Goal: Task Accomplishment & Management: Complete application form

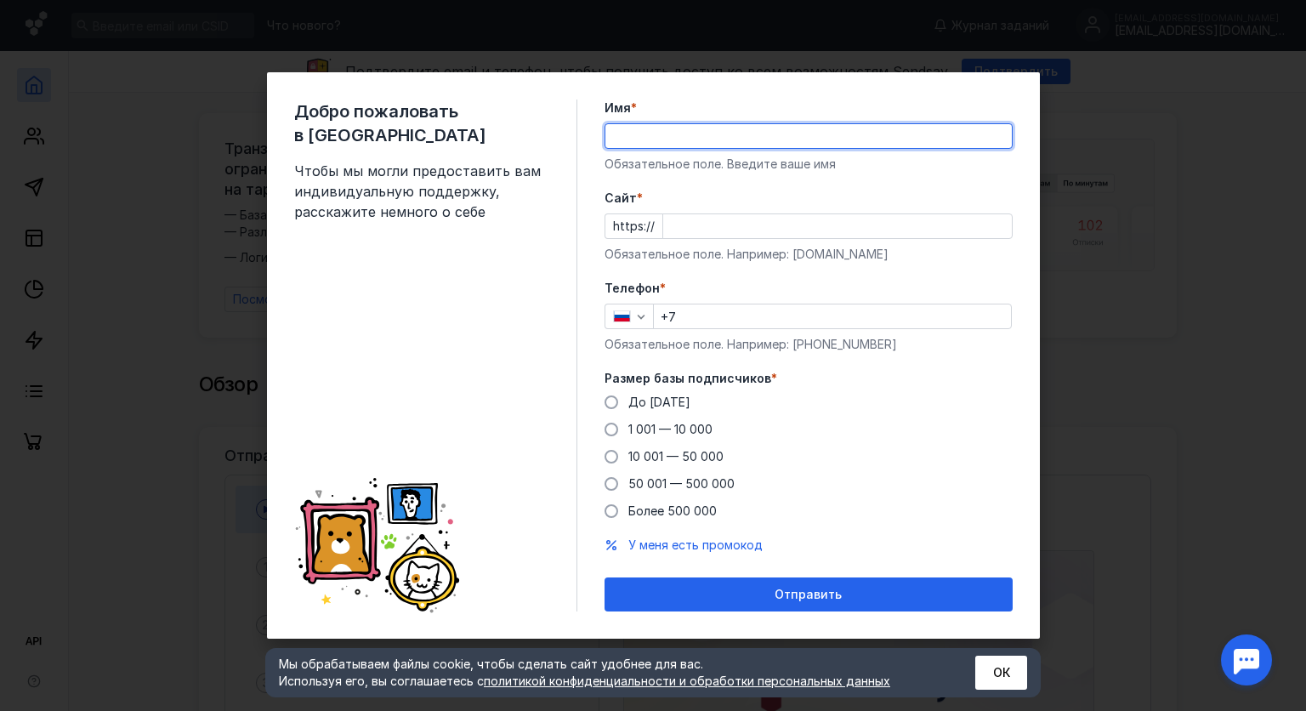
click at [680, 129] on input "Имя *" at bounding box center [808, 136] width 406 height 24
type input "Дон"
click at [704, 312] on input "+7" at bounding box center [832, 316] width 357 height 24
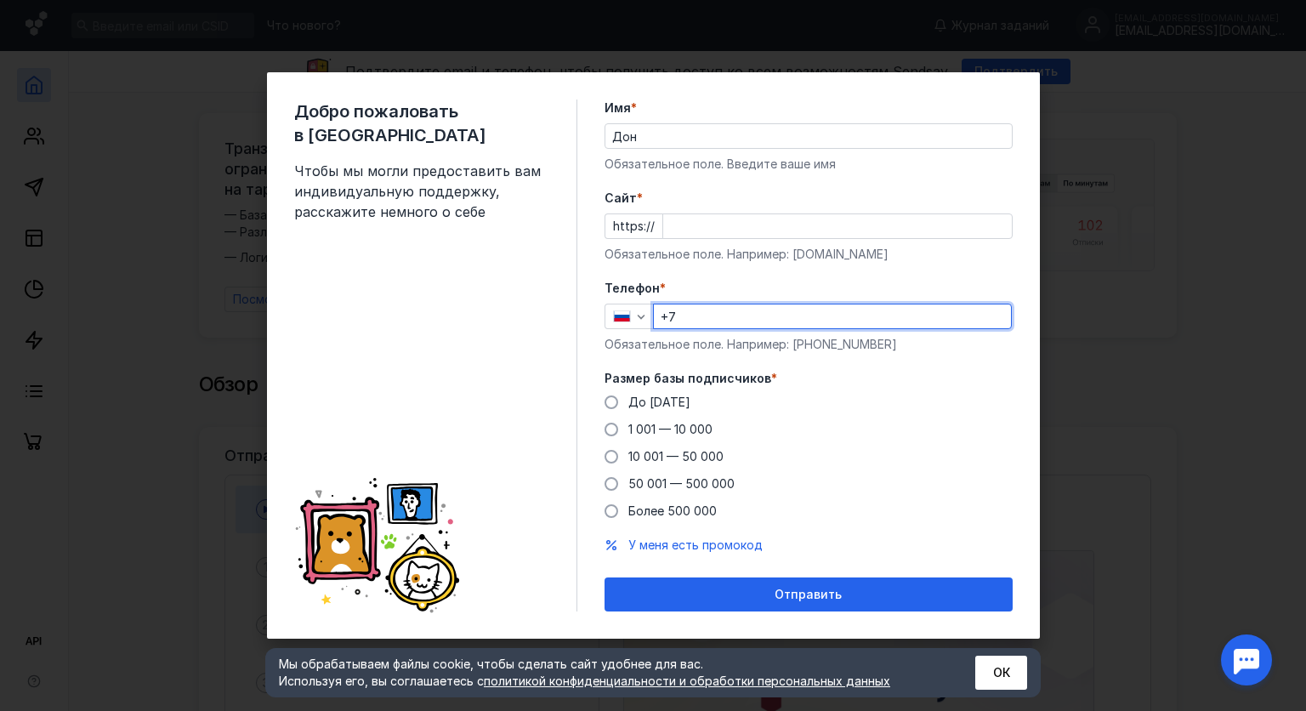
type input "[PHONE_NUMBER]"
click at [612, 462] on span at bounding box center [611, 457] width 14 height 14
click at [0, 0] on input "10 001 — 50 000" at bounding box center [0, 0] width 0 height 0
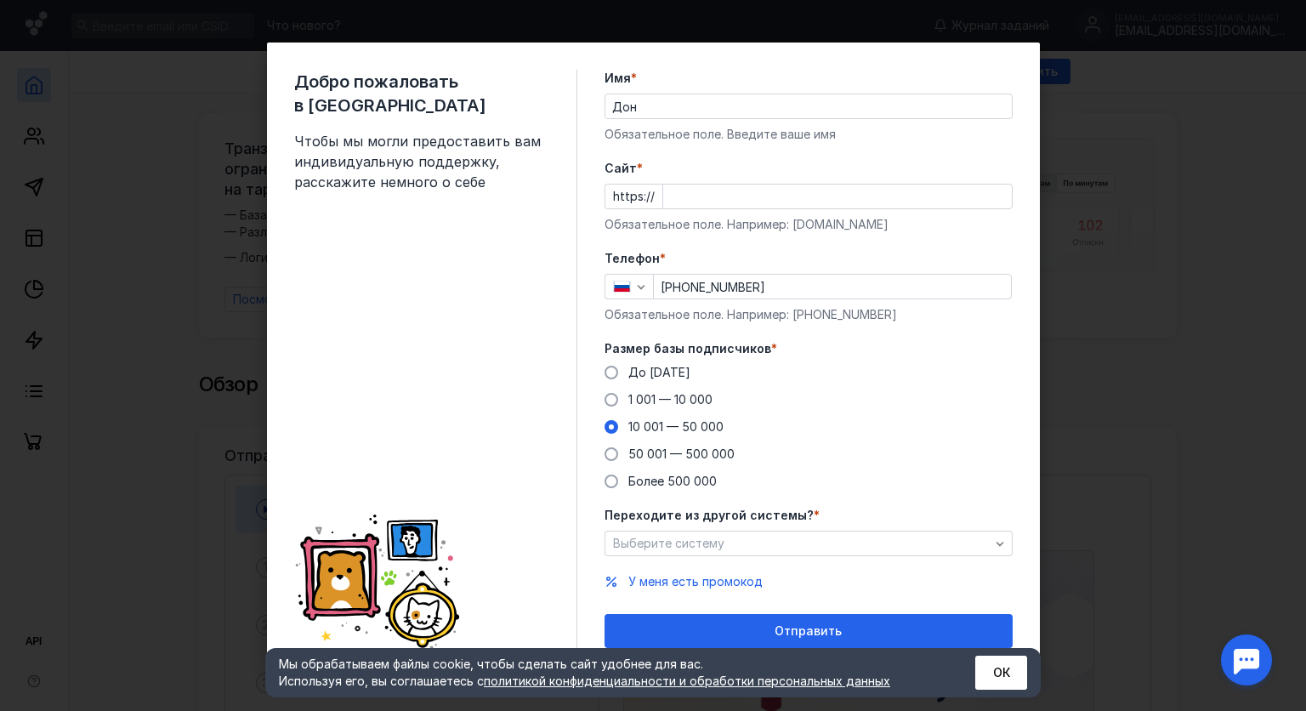
scroll to position [7, 0]
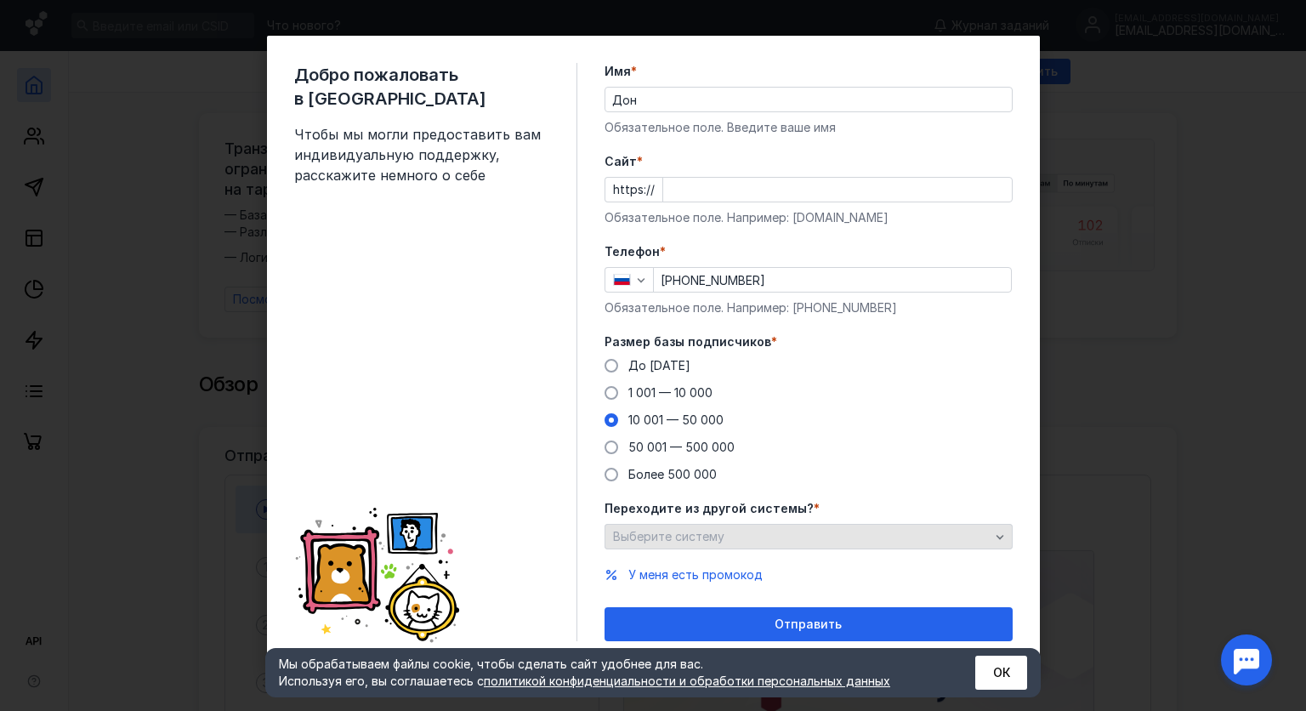
click at [996, 535] on icon "button" at bounding box center [1000, 537] width 14 height 14
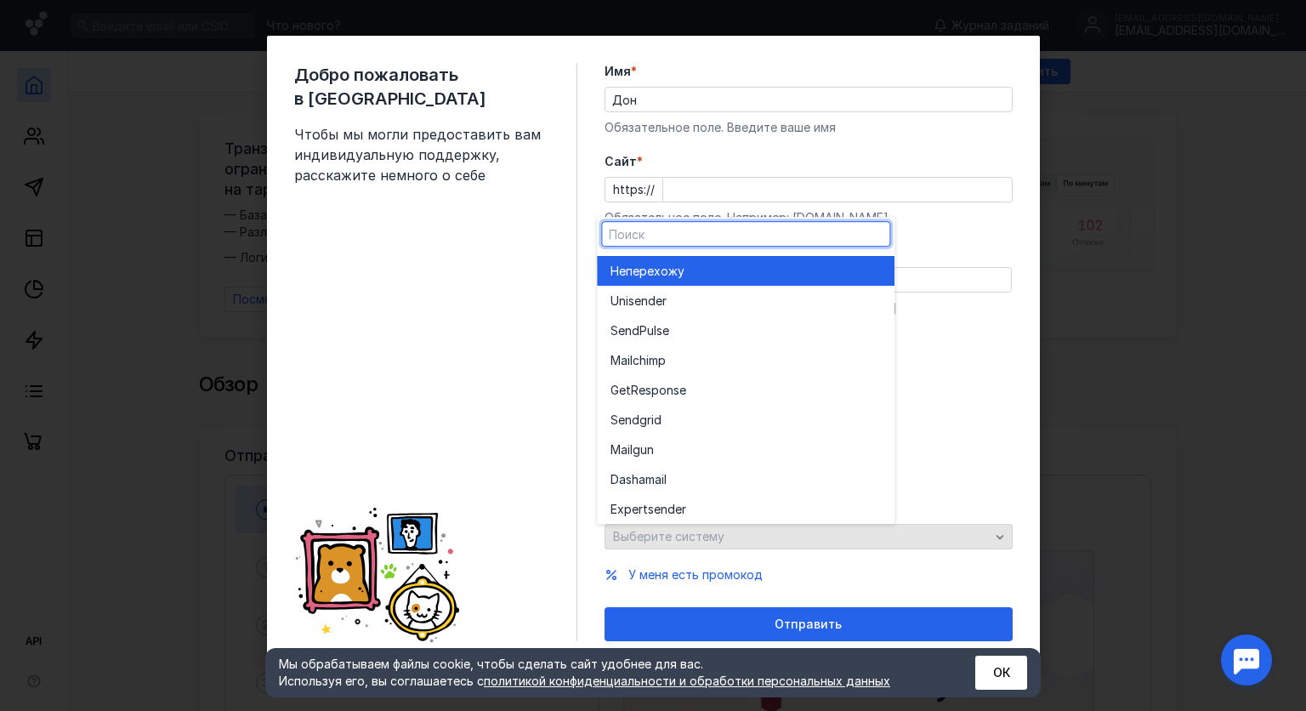
click at [996, 535] on icon "button" at bounding box center [1000, 537] width 14 height 14
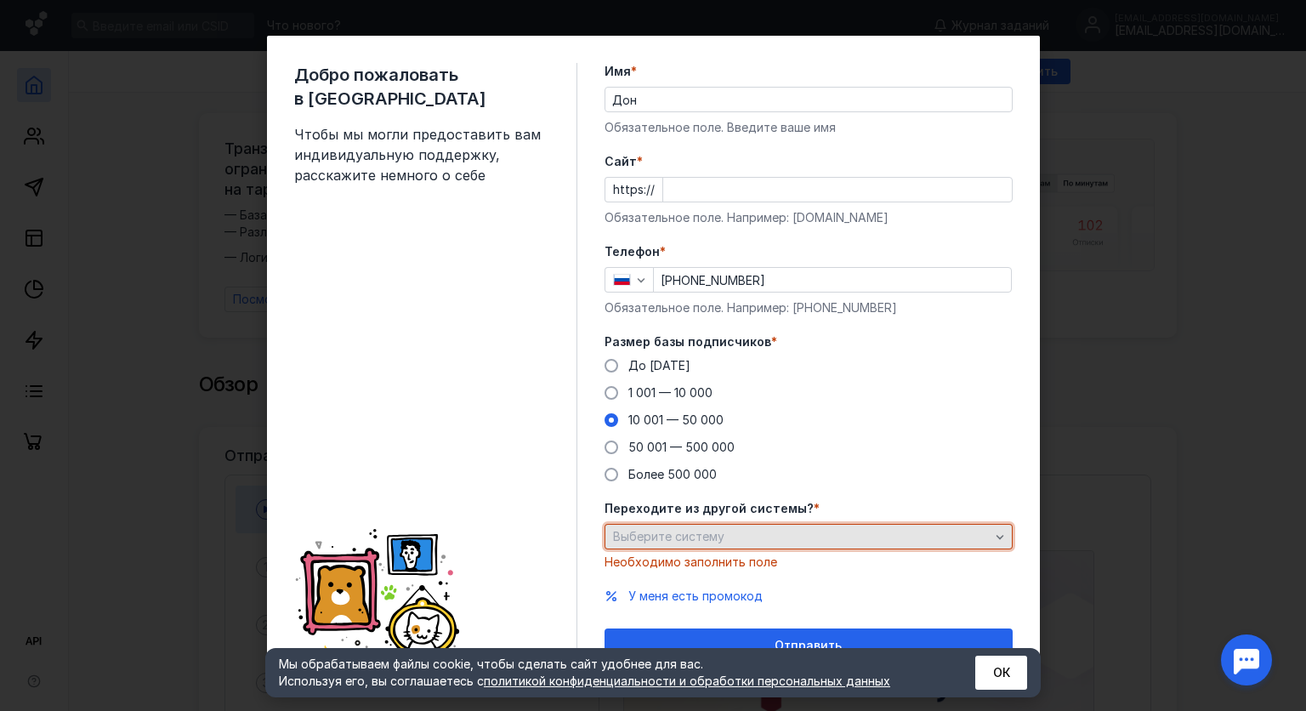
click at [843, 527] on div "Выберите систему" at bounding box center [808, 536] width 408 height 25
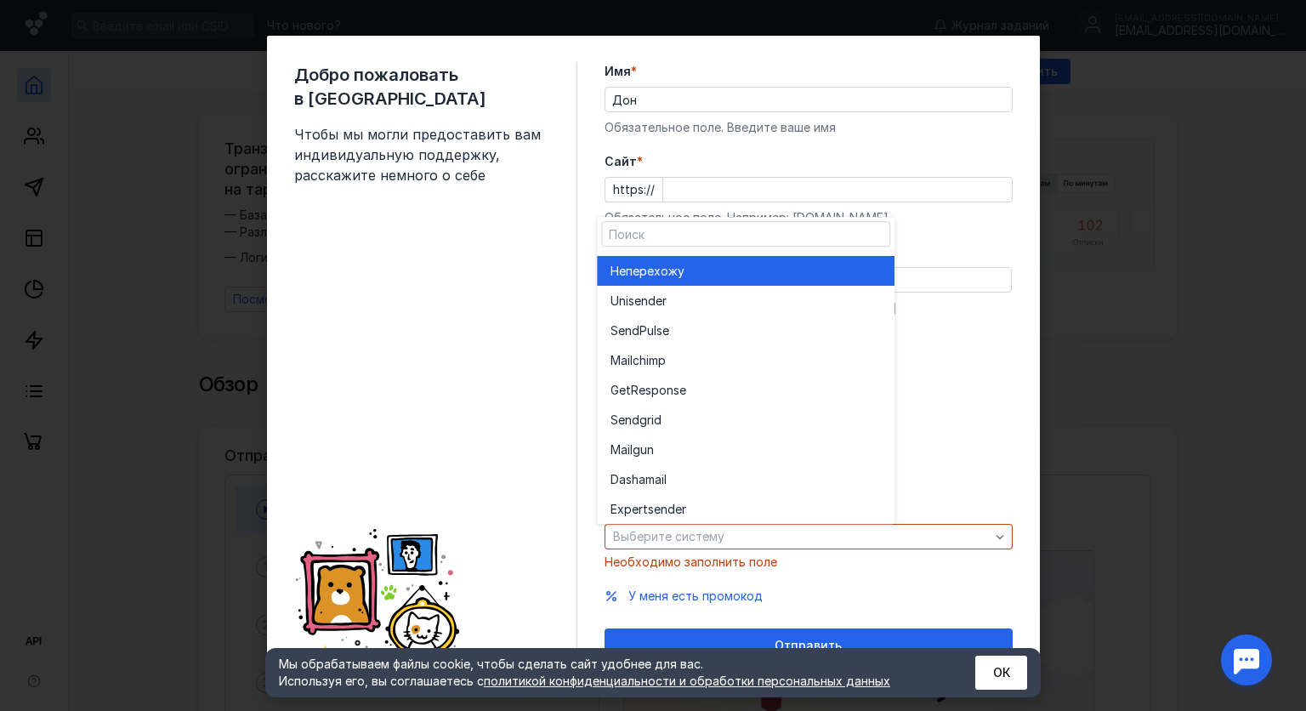
click at [670, 284] on div "Не перехожу" at bounding box center [745, 271] width 270 height 30
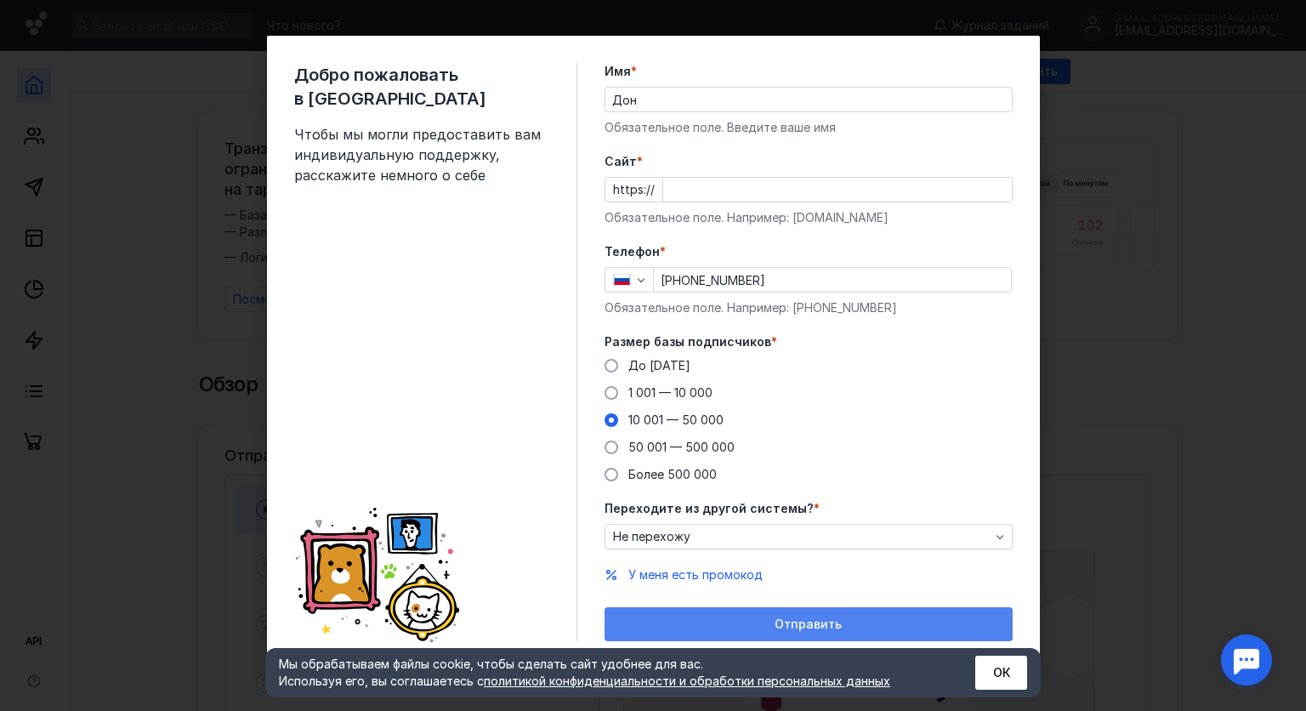
click at [836, 620] on div "Отправить" at bounding box center [808, 624] width 391 height 14
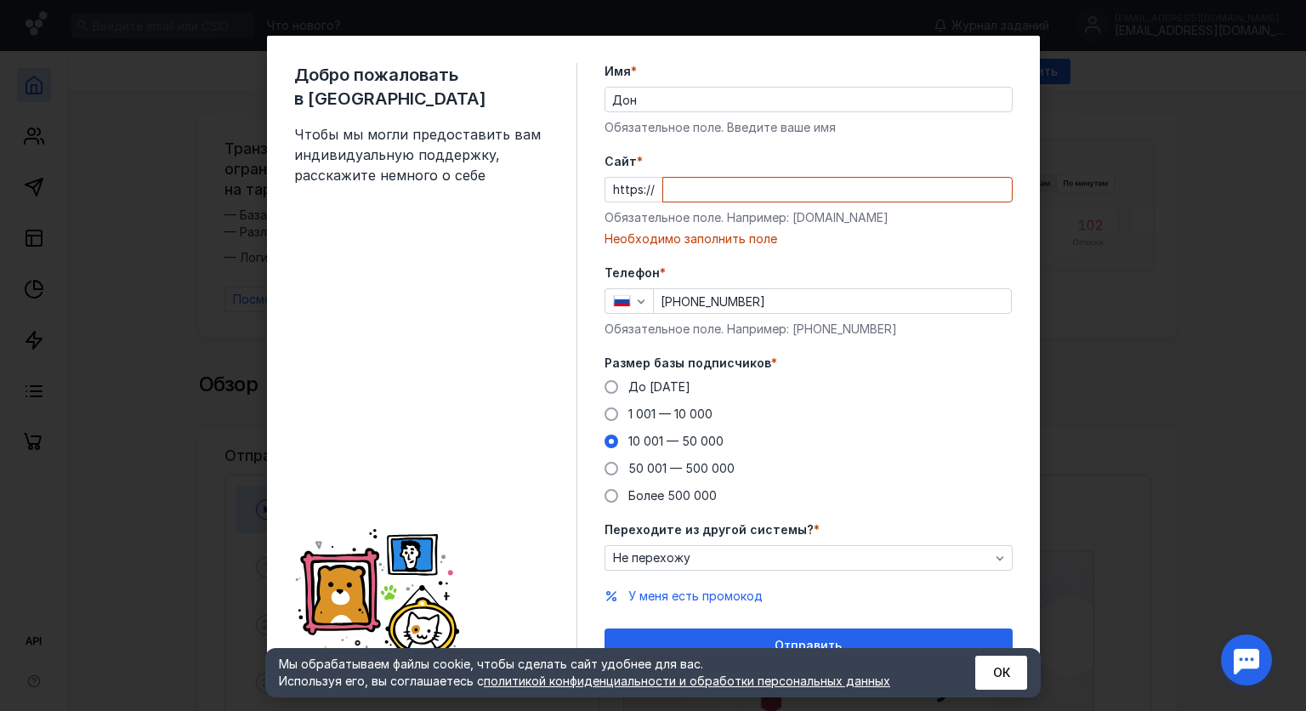
click at [704, 180] on input "Cайт *" at bounding box center [837, 190] width 348 height 24
click at [1010, 676] on button "ОК" at bounding box center [1001, 672] width 52 height 34
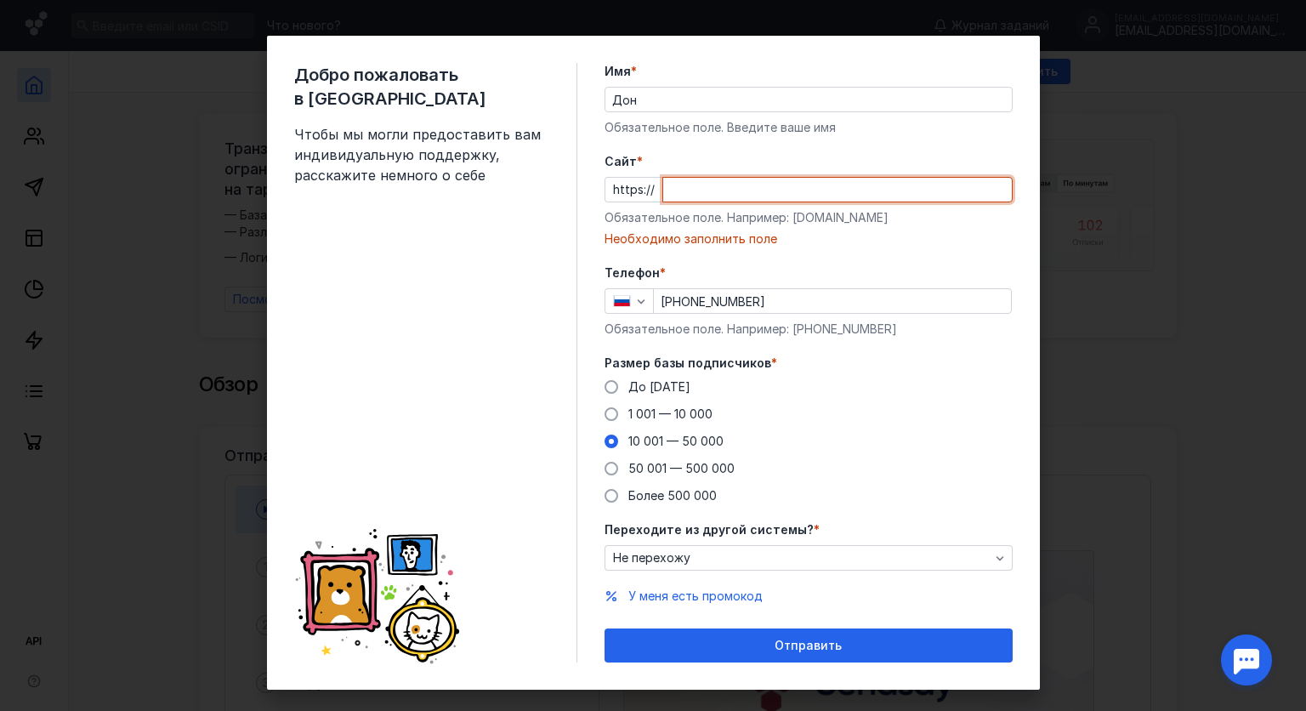
paste input "@GolovchenkoNikolay"
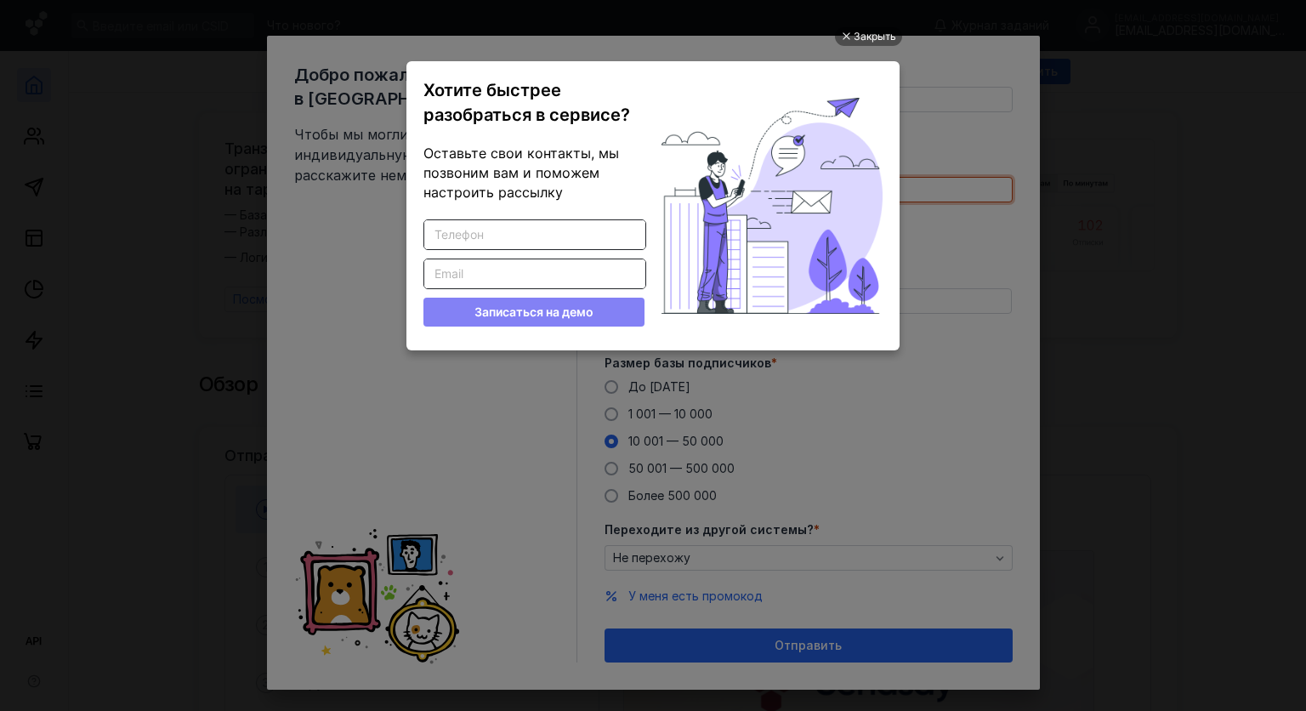
scroll to position [0, 0]
click at [851, 37] on div "Закрыть" at bounding box center [868, 36] width 67 height 19
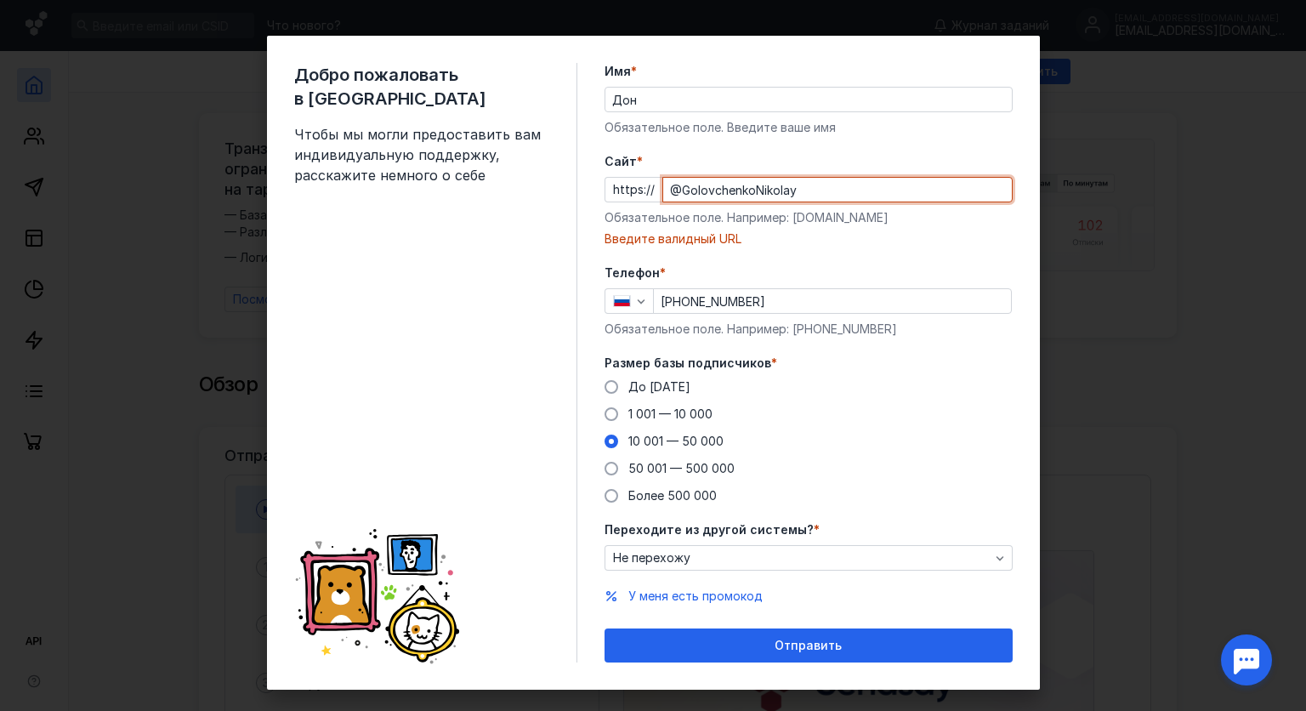
click at [675, 187] on input "@GolovchenkoNikolay" at bounding box center [837, 190] width 348 height 24
click at [819, 192] on input "GolovchenkoNikolay" at bounding box center [837, 190] width 348 height 24
type input "GolovchenkoNikolay"
click at [976, 357] on label "Размер базы подписчиков *" at bounding box center [808, 362] width 408 height 17
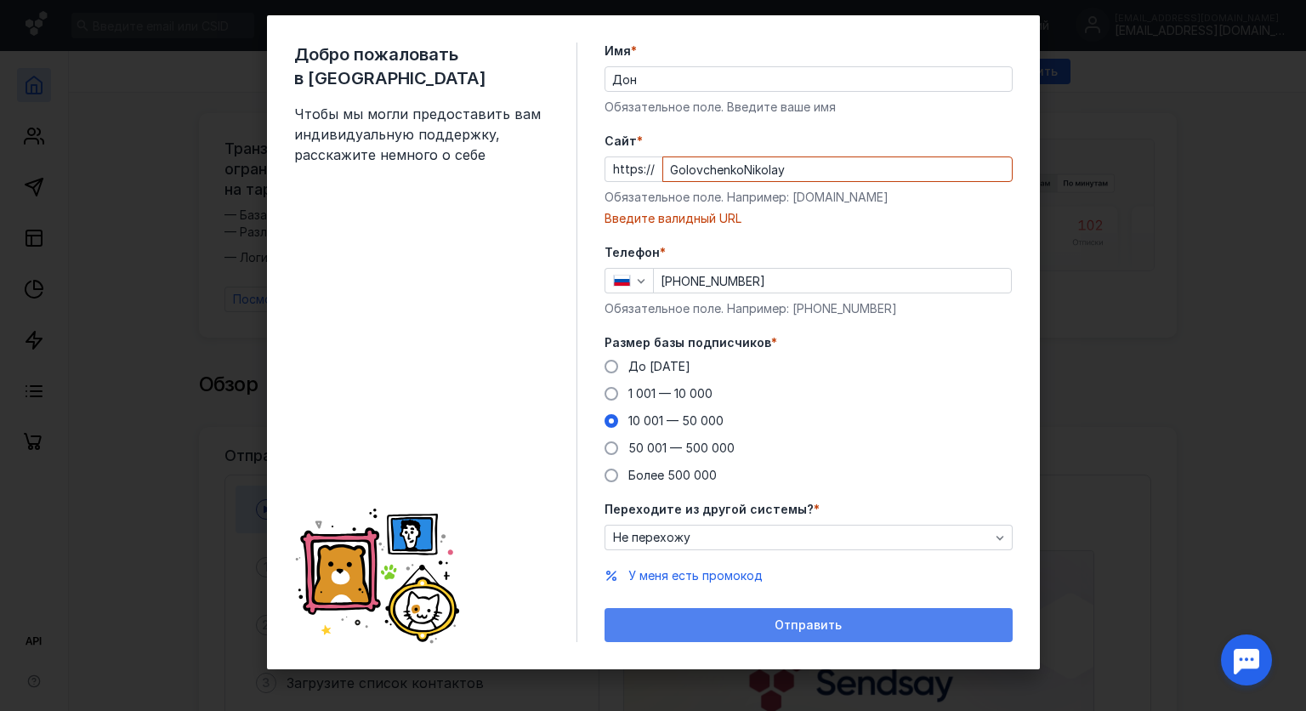
click at [805, 619] on span "Отправить" at bounding box center [807, 625] width 67 height 14
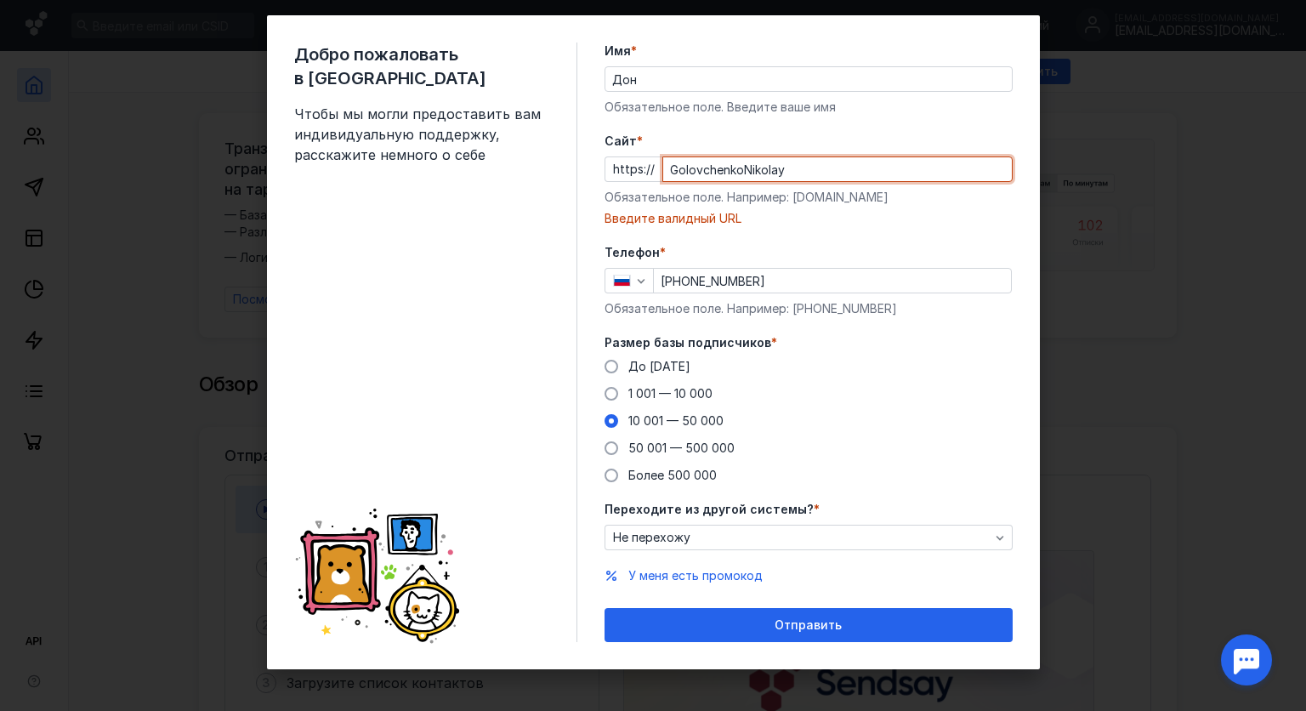
drag, startPoint x: 805, startPoint y: 165, endPoint x: 644, endPoint y: 172, distance: 160.8
click at [644, 172] on div "https:// [PERSON_NAME]" at bounding box center [808, 168] width 408 height 25
paste input "[DOMAIN_NAME][URL]"
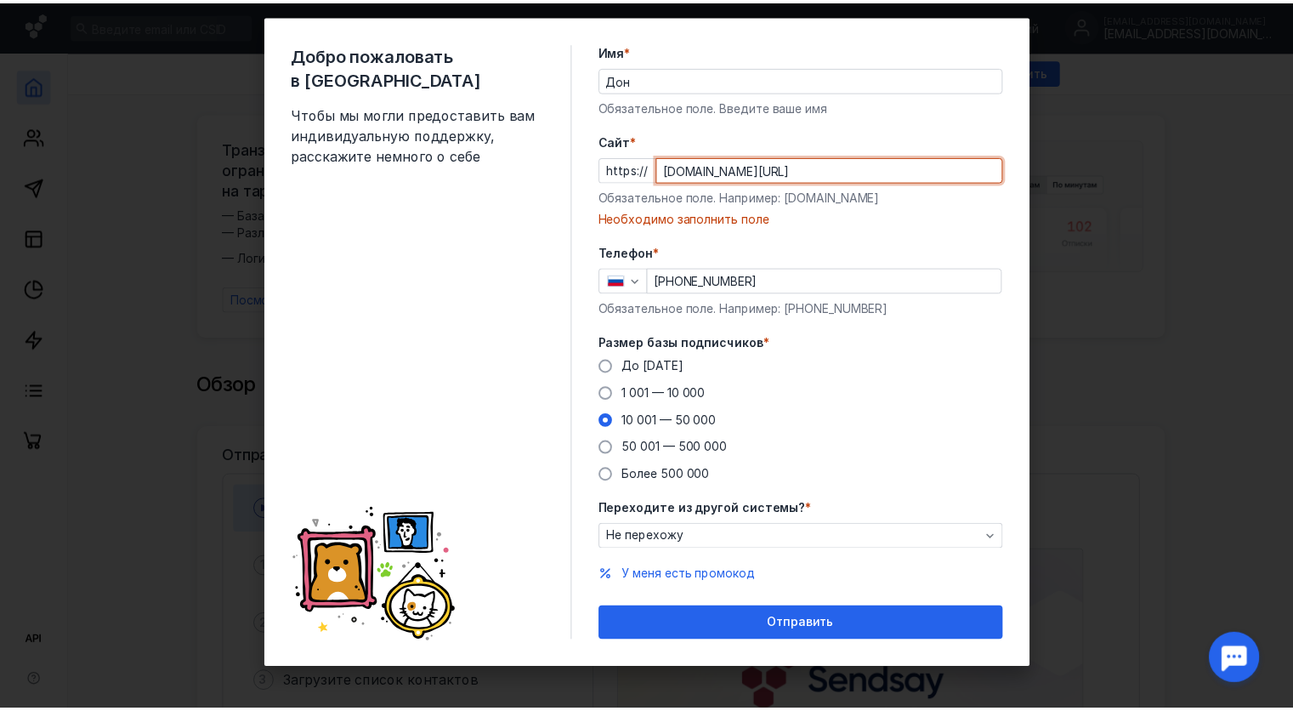
scroll to position [7, 0]
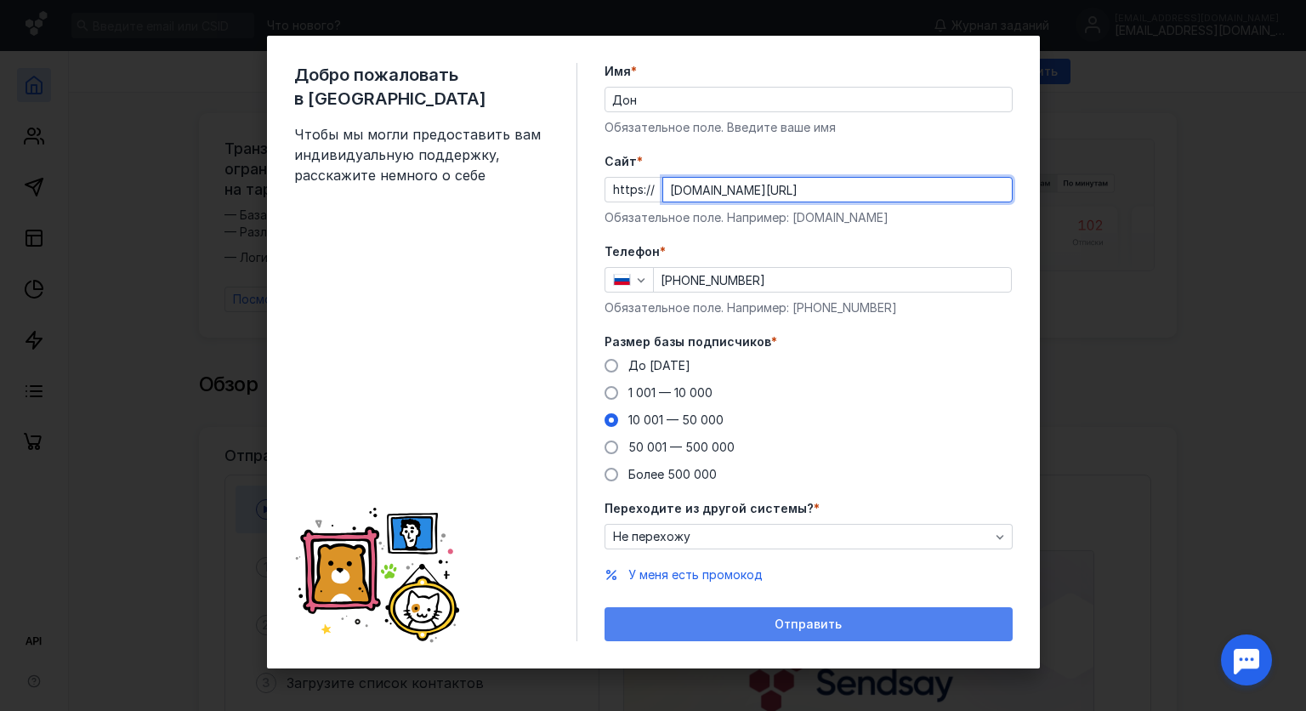
type input "[DOMAIN_NAME][URL]"
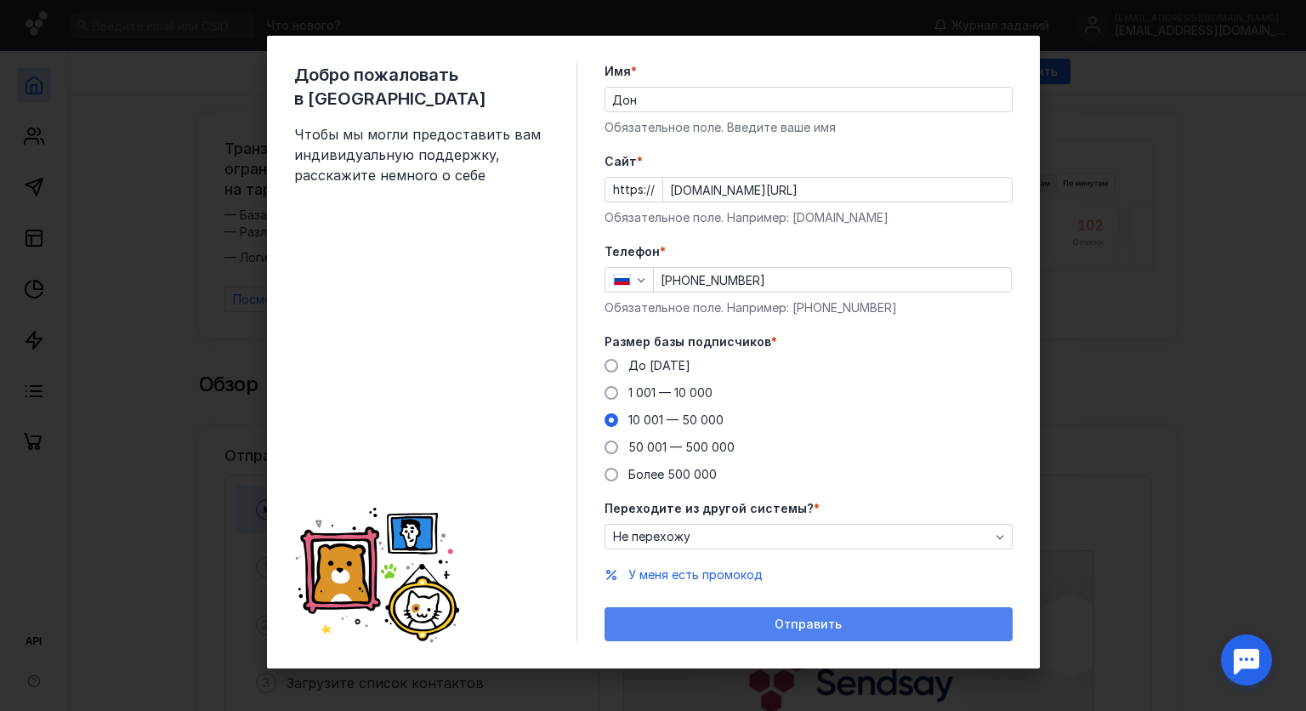
click at [801, 630] on span "Отправить" at bounding box center [807, 624] width 67 height 14
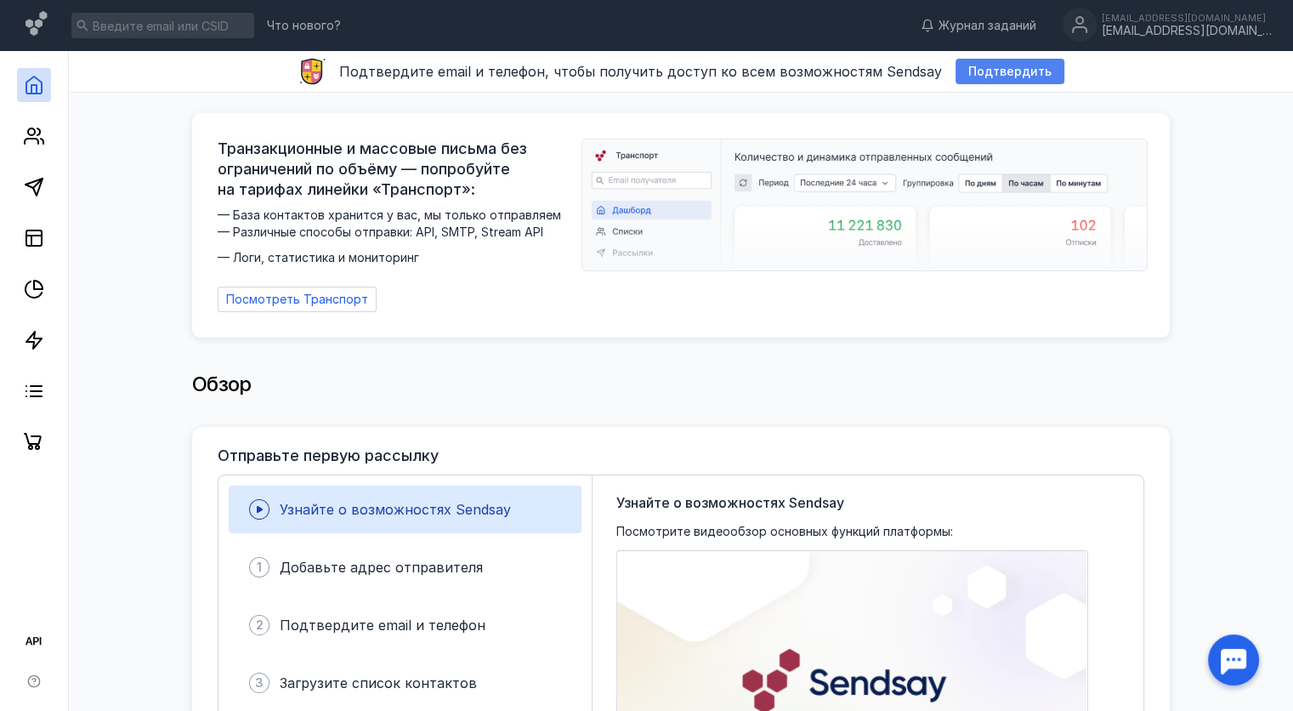
click at [991, 70] on span "Подтвердить" at bounding box center [1009, 72] width 83 height 14
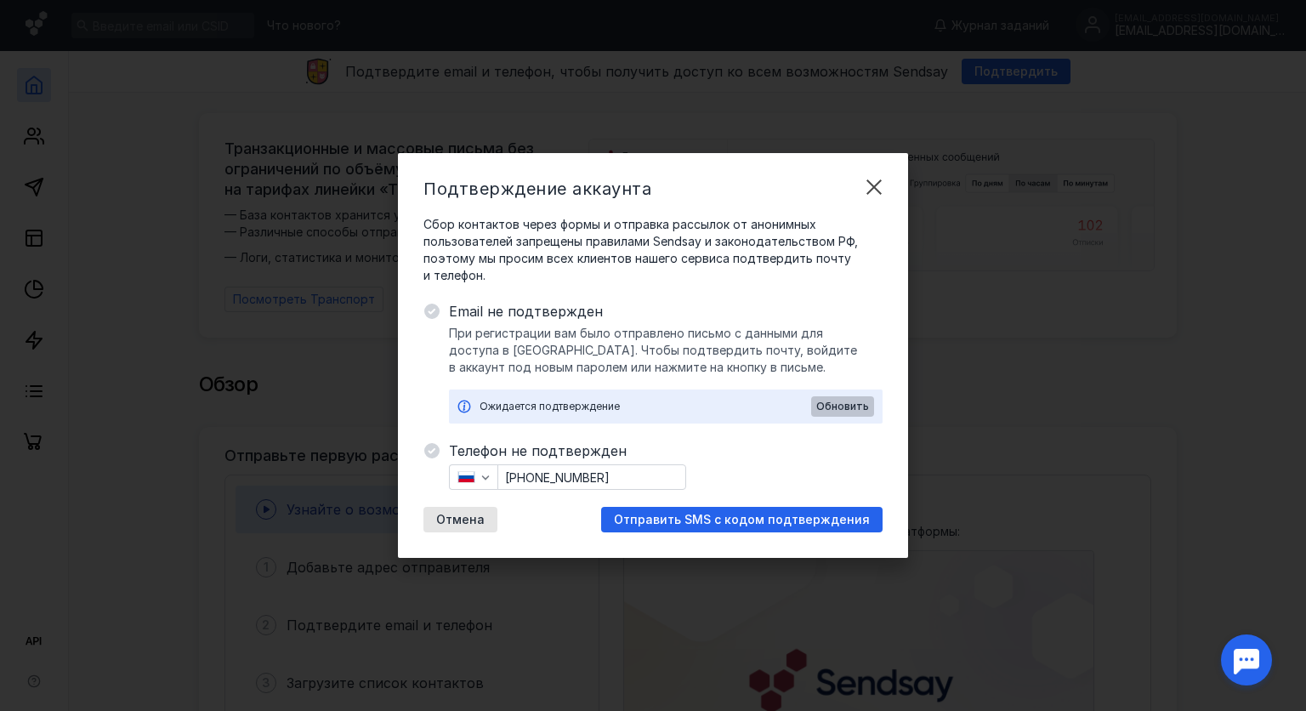
click at [853, 413] on div "Обновить" at bounding box center [842, 406] width 63 height 20
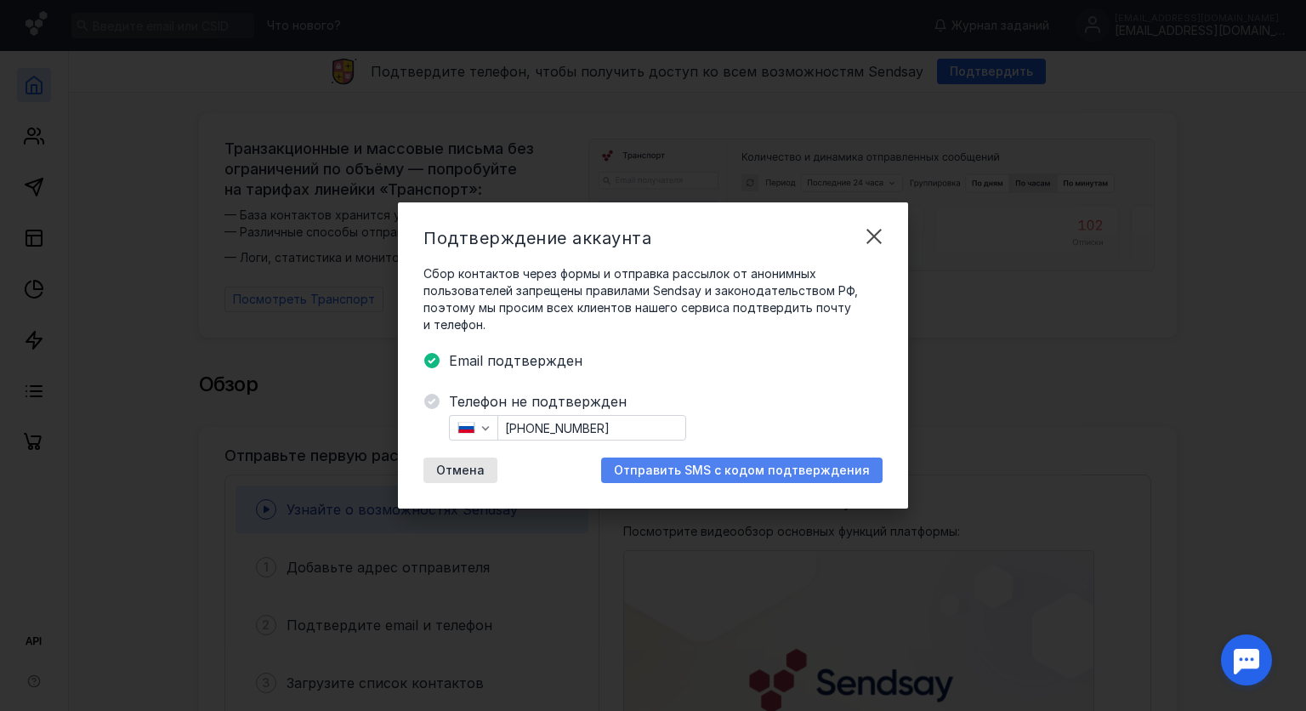
click at [707, 473] on span "Отправить SMS с кодом подтверждения" at bounding box center [742, 470] width 256 height 14
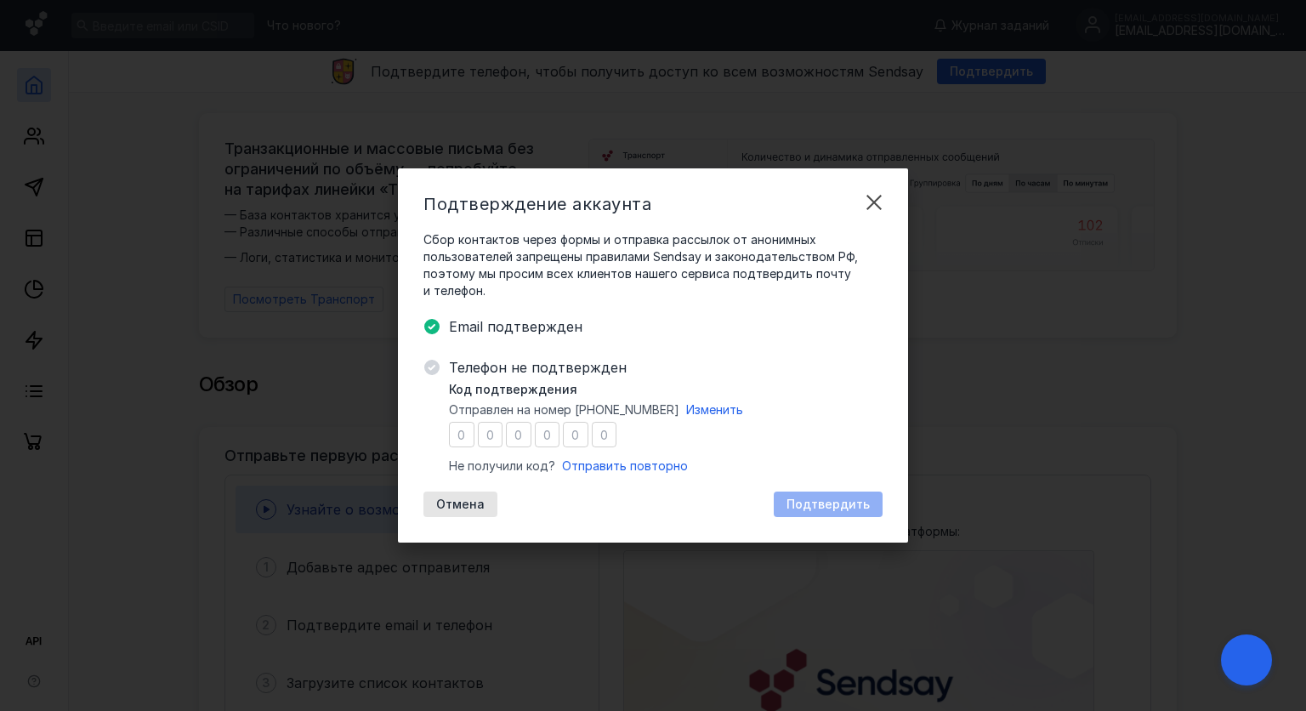
type input "2"
type input "9"
type input "6"
type input "5"
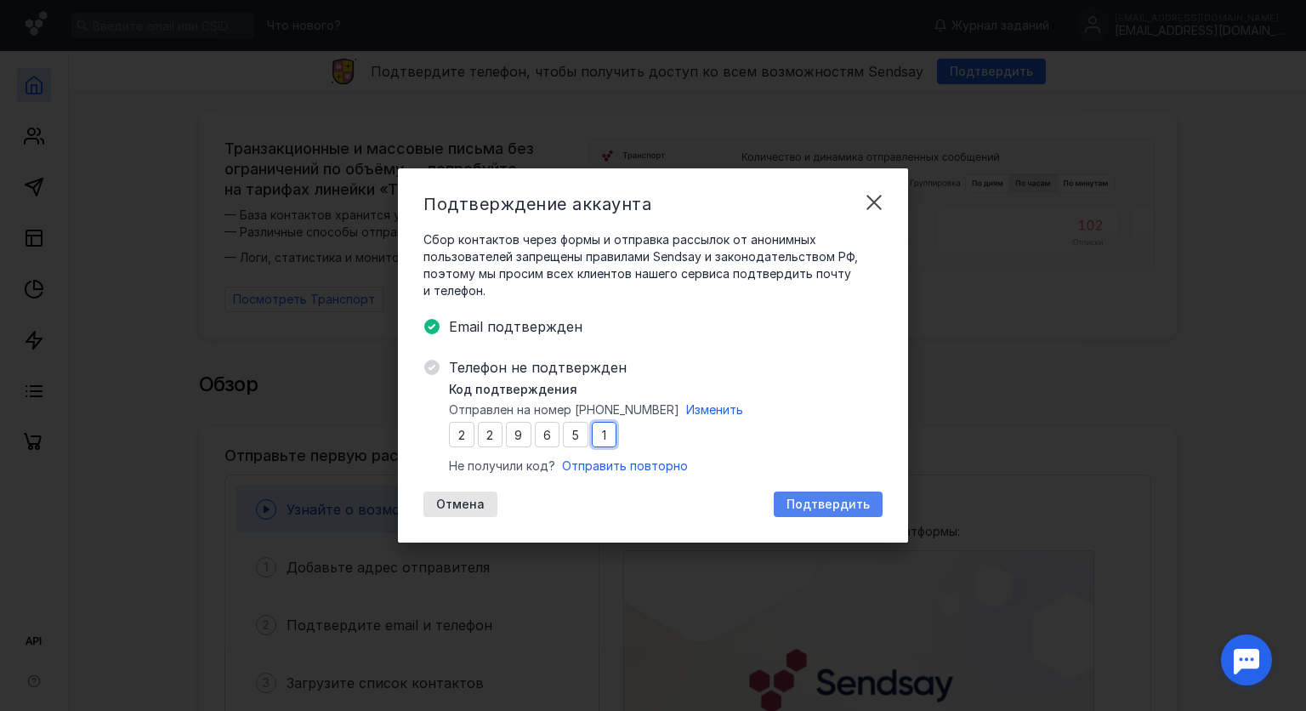
type input "1"
click at [818, 501] on span "Подтвердить" at bounding box center [827, 504] width 83 height 14
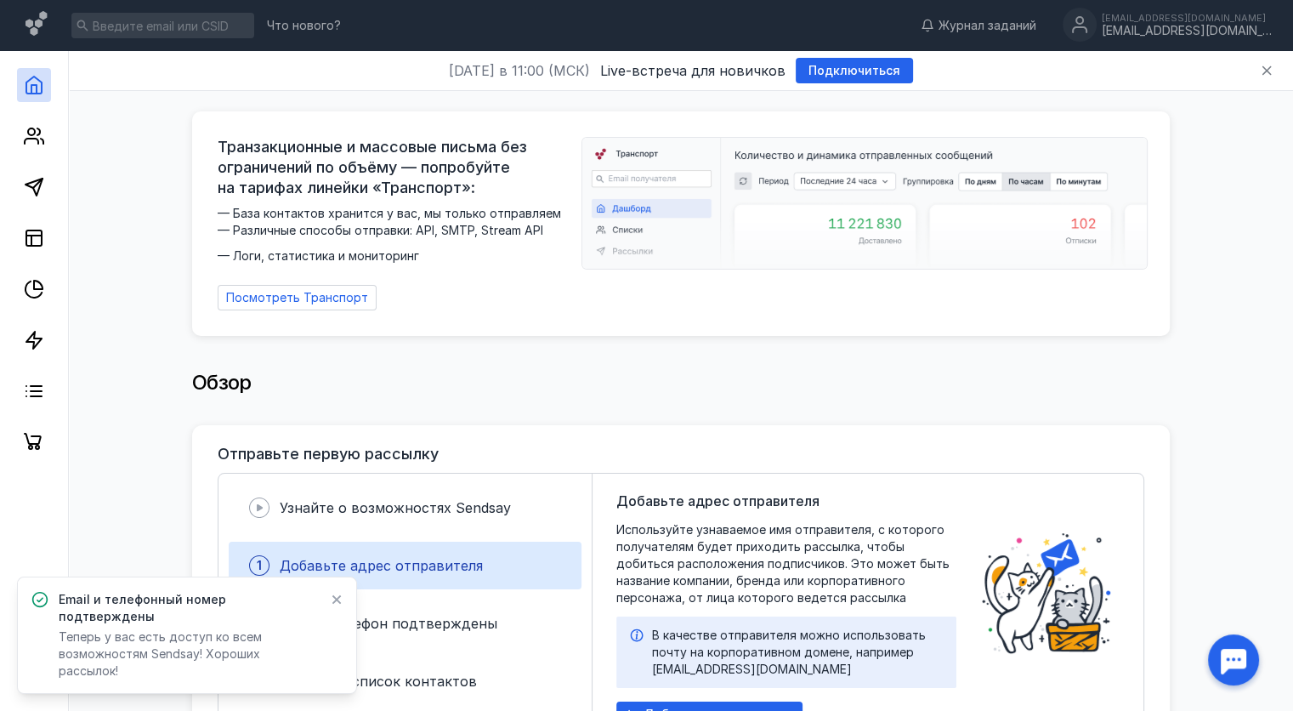
click at [332, 606] on icon at bounding box center [337, 599] width 12 height 14
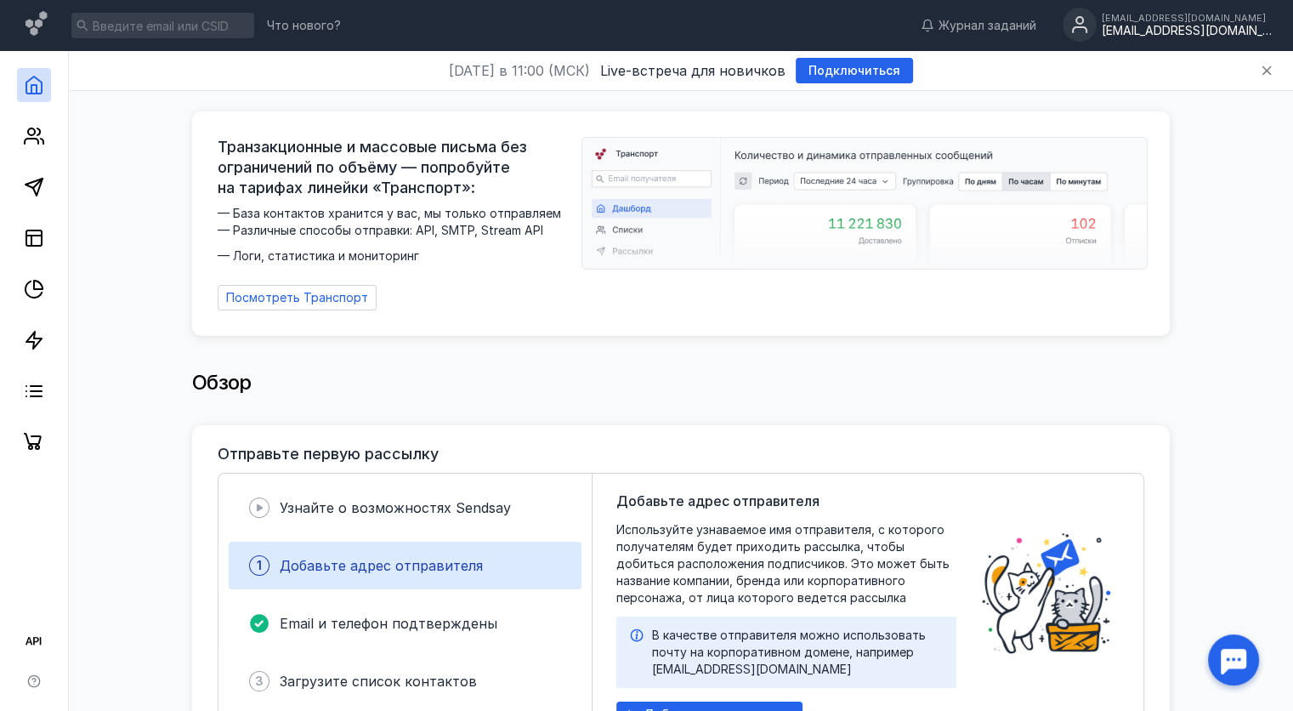
click at [1206, 29] on div "[EMAIL_ADDRESS][DOMAIN_NAME]" at bounding box center [1187, 31] width 170 height 14
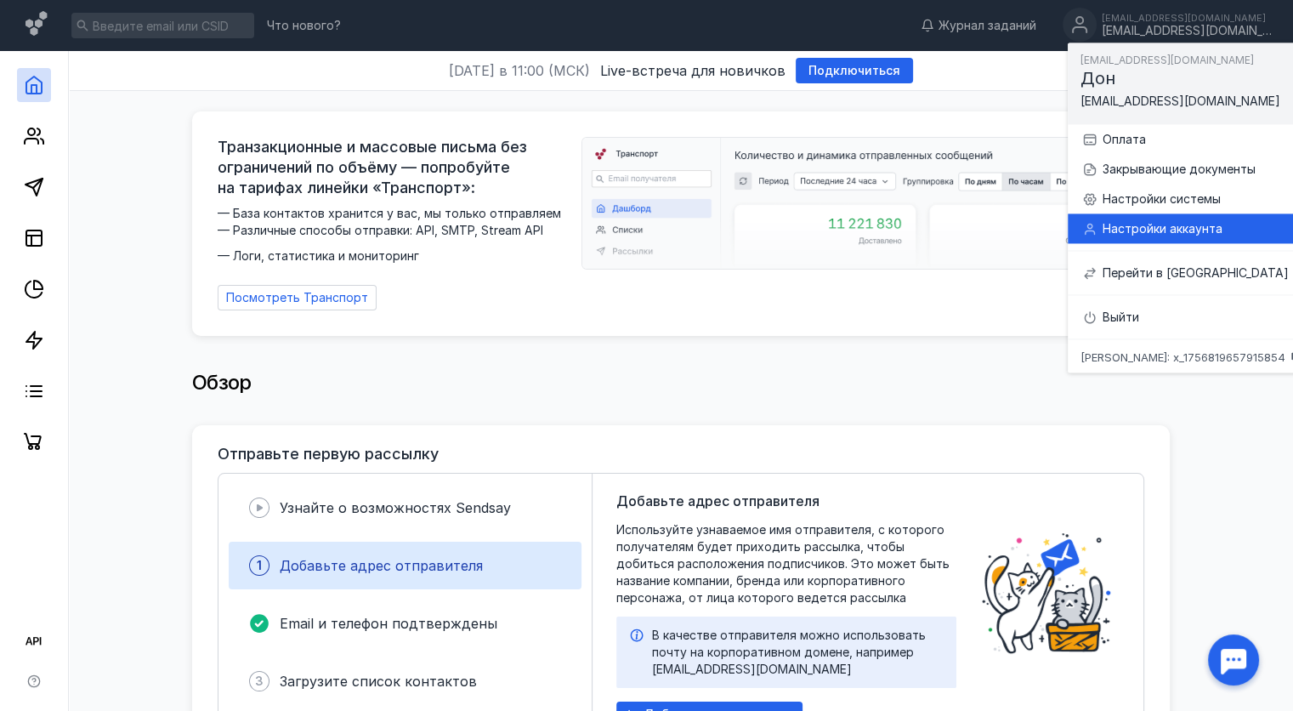
click at [1173, 231] on div "Настройки аккаунта" at bounding box center [1202, 228] width 200 height 17
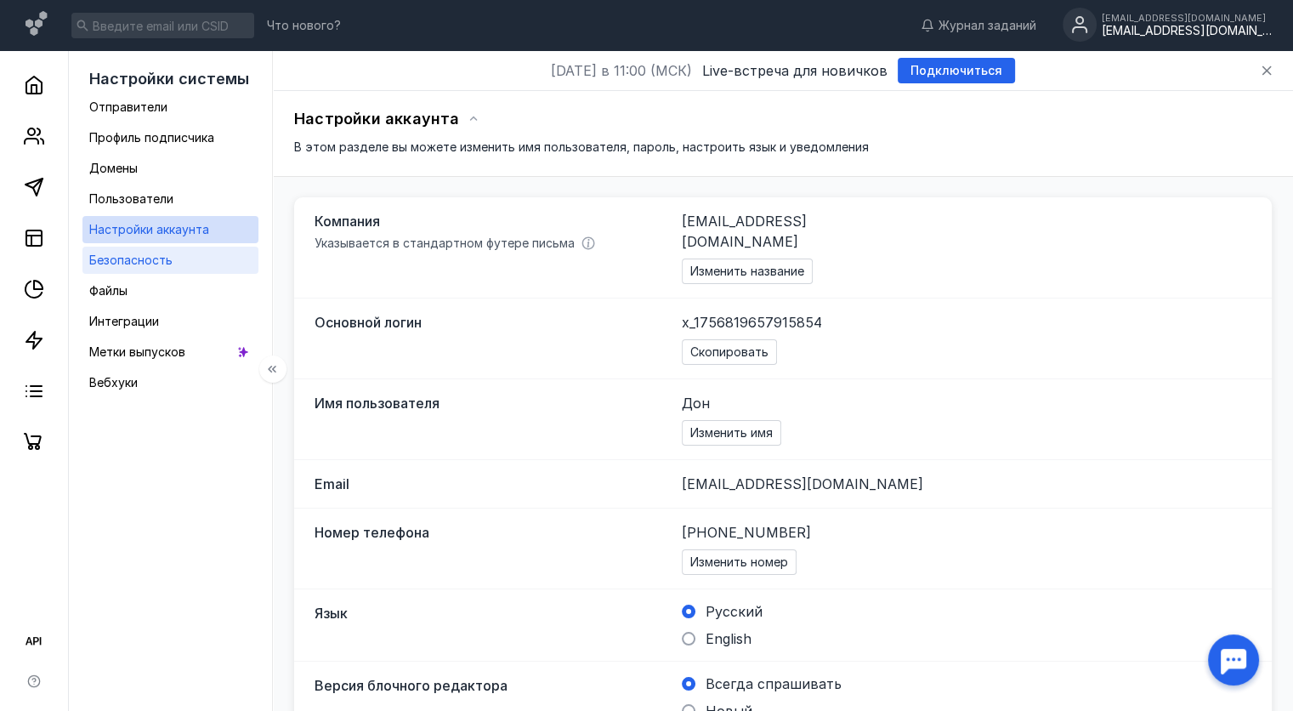
click at [165, 259] on span "Безопасность" at bounding box center [130, 259] width 83 height 14
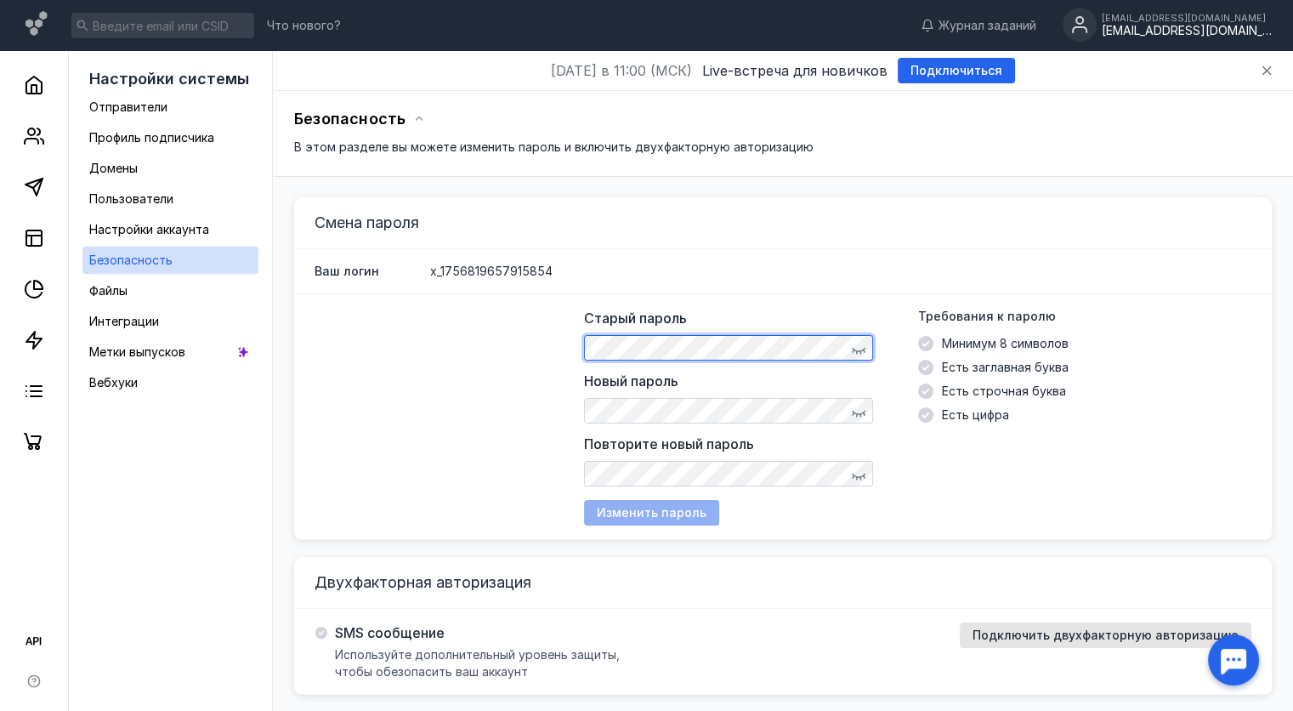
click at [1187, 31] on div "[EMAIL_ADDRESS][DOMAIN_NAME]" at bounding box center [1187, 31] width 170 height 14
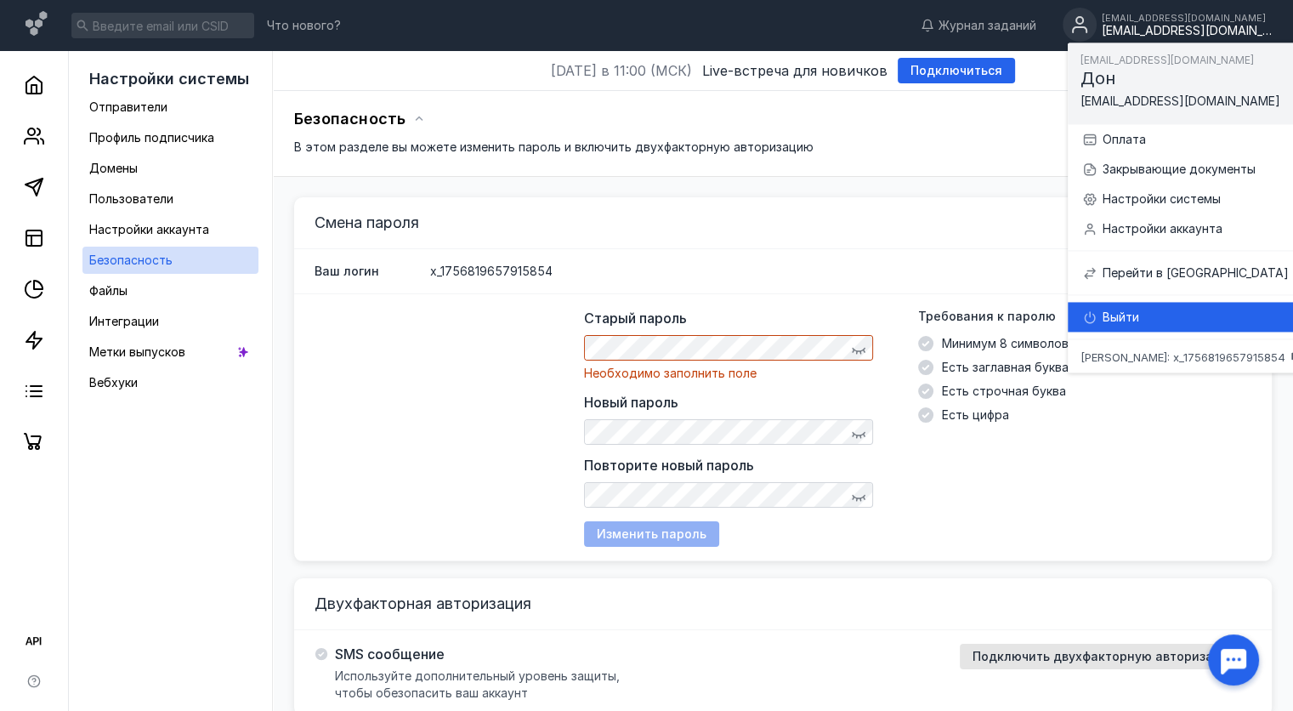
click at [1176, 320] on div "Выйти" at bounding box center [1202, 317] width 200 height 17
